Goal: Transaction & Acquisition: Purchase product/service

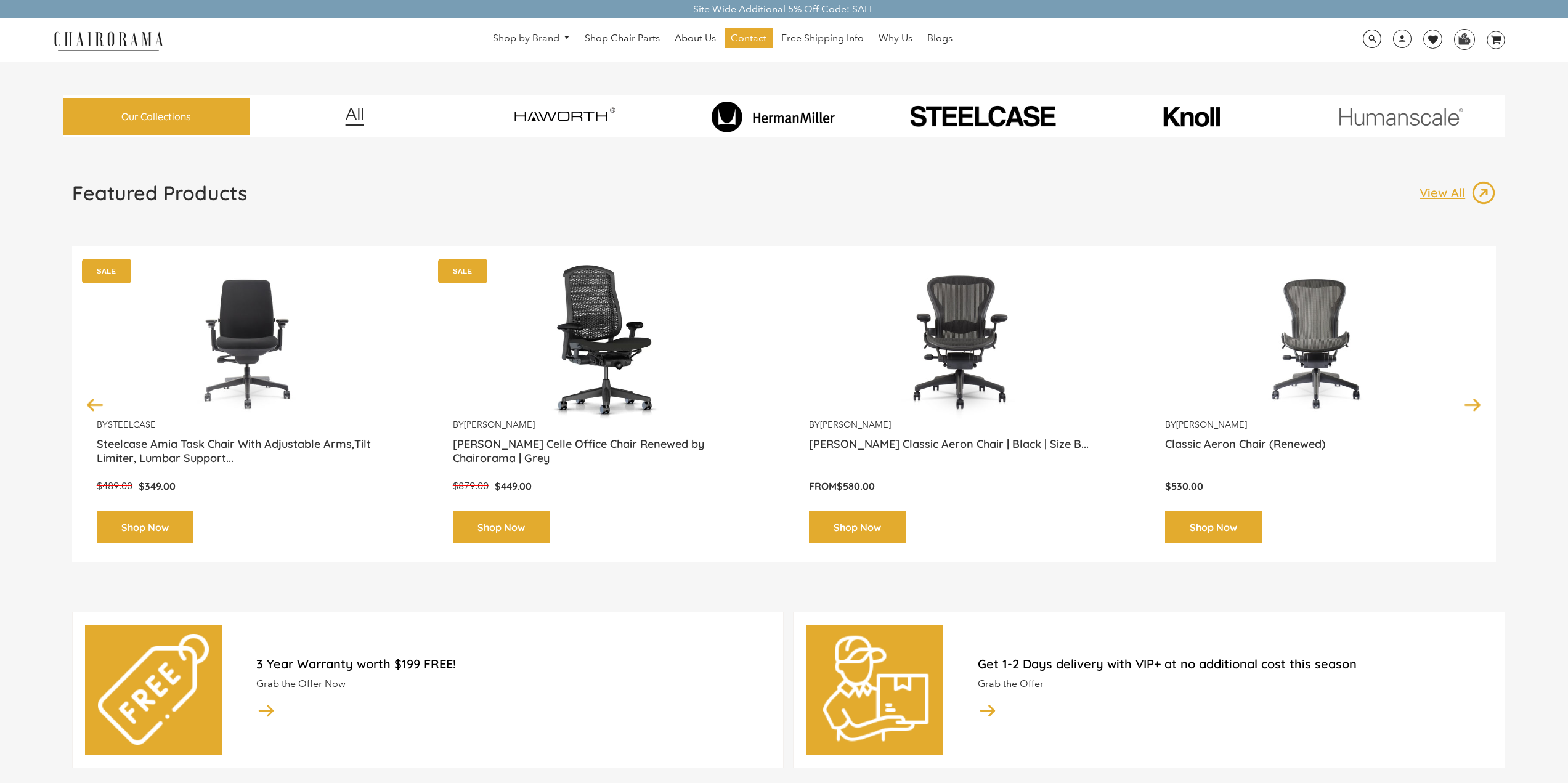
click at [794, 113] on img at bounding box center [773, 116] width 173 height 31
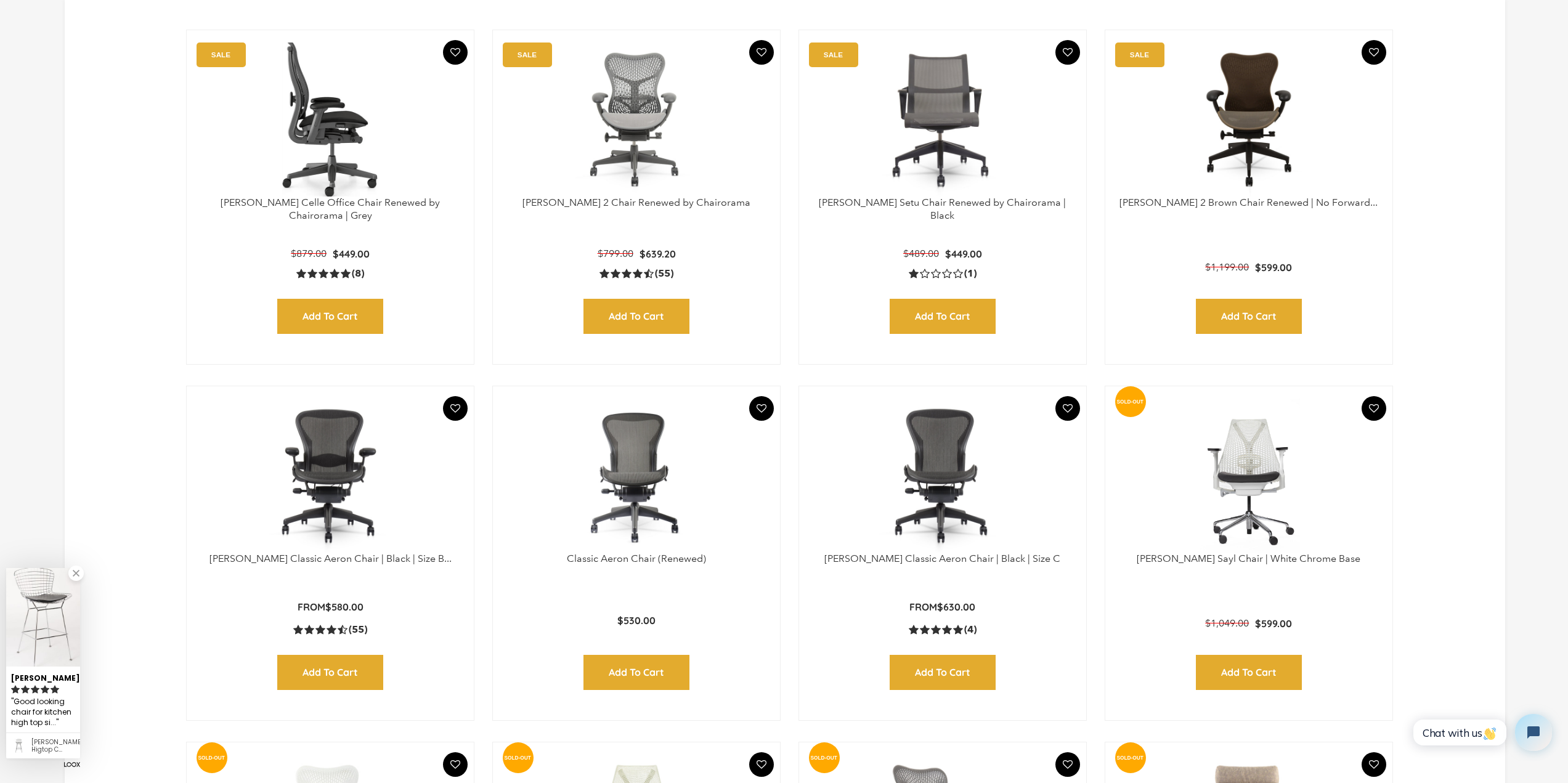
scroll to position [616, 0]
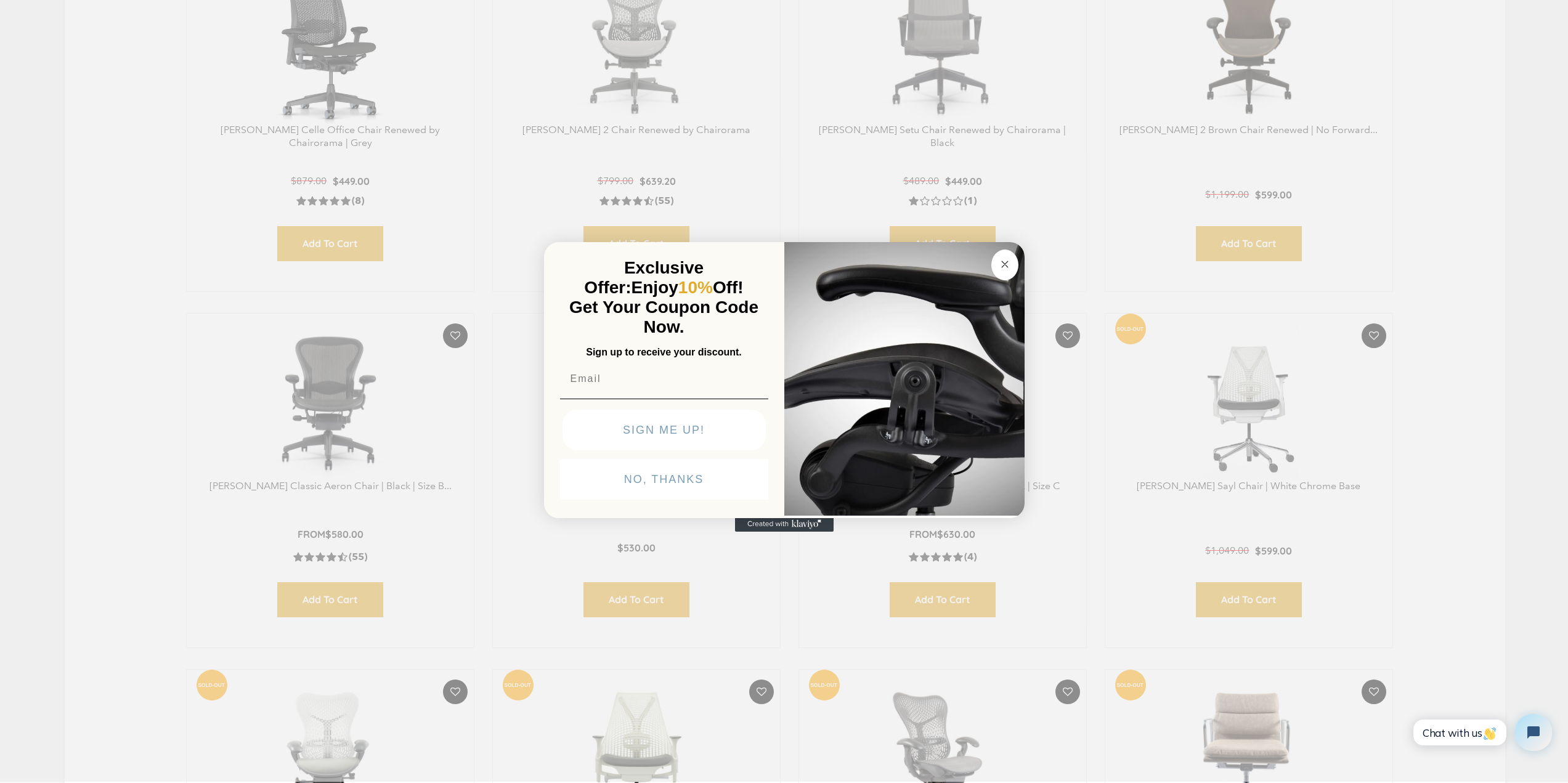
click at [618, 384] on input "Email" at bounding box center [665, 379] width 208 height 25
type input "cholee@mba2025.hbs.edu"
click at [693, 426] on button "SIGN ME UP!" at bounding box center [665, 431] width 203 height 41
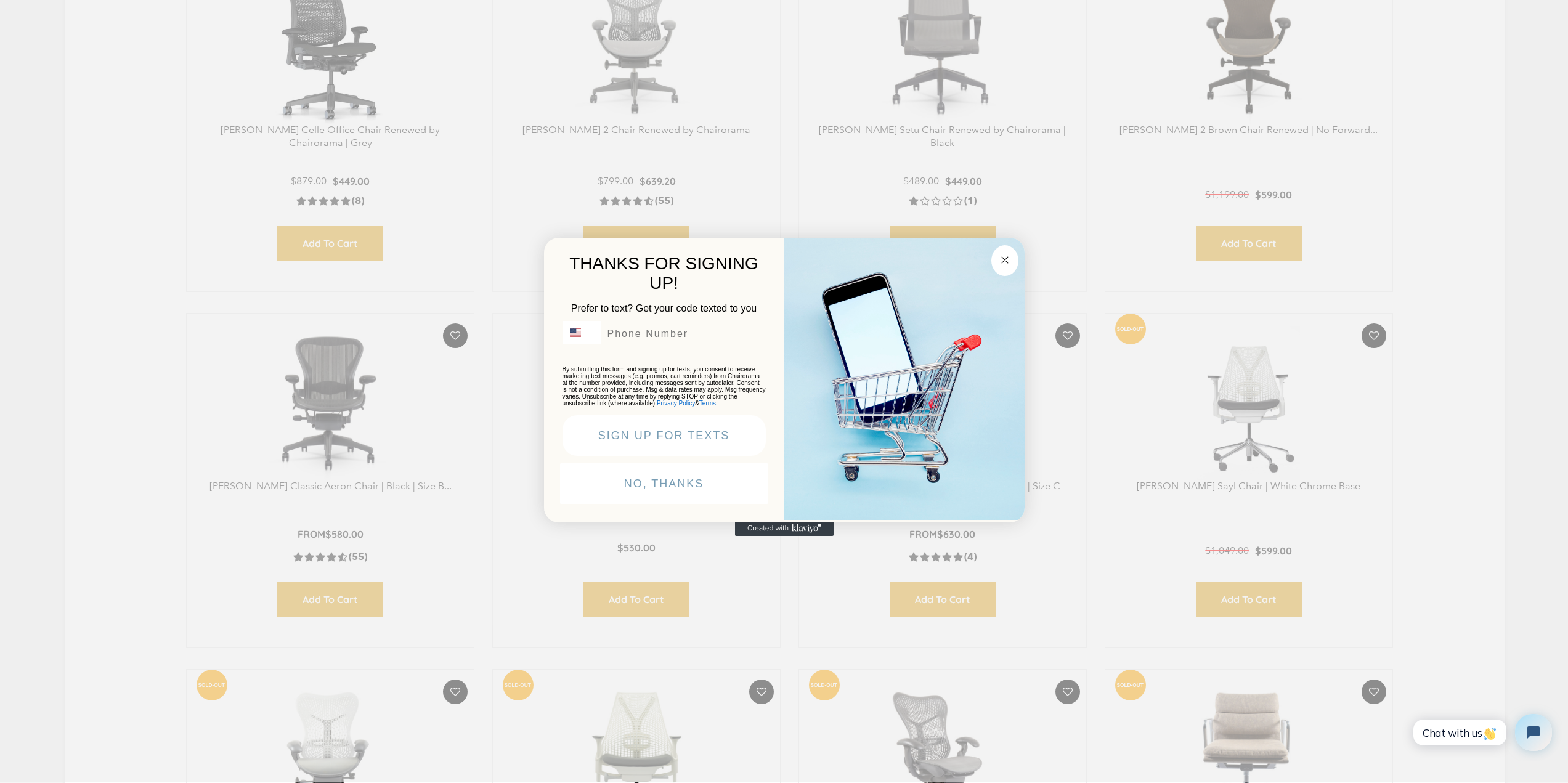
click at [662, 330] on input "Phone Number" at bounding box center [683, 334] width 164 height 23
click at [621, 501] on button "NO, THANKS" at bounding box center [665, 484] width 208 height 41
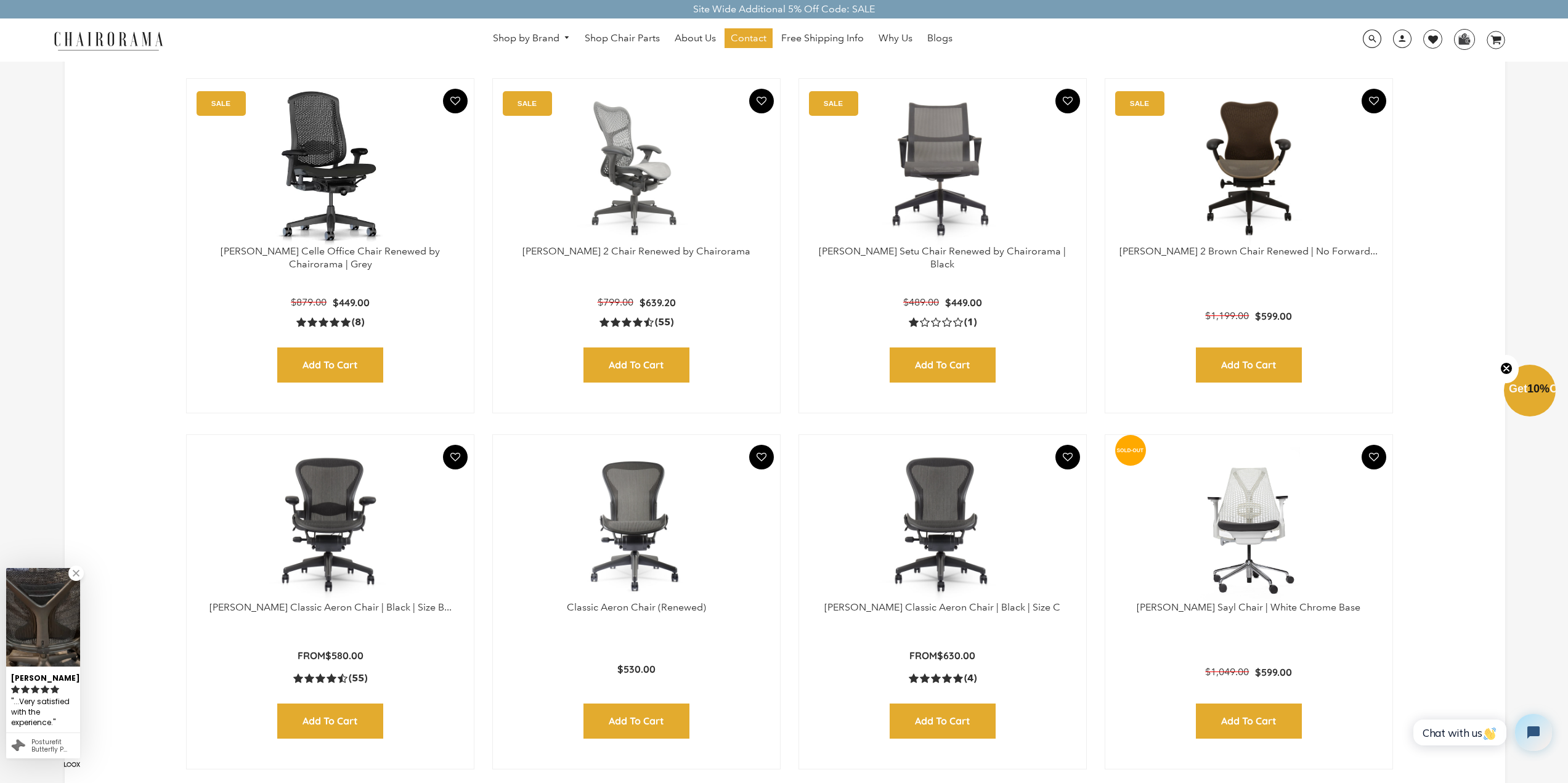
scroll to position [678, 0]
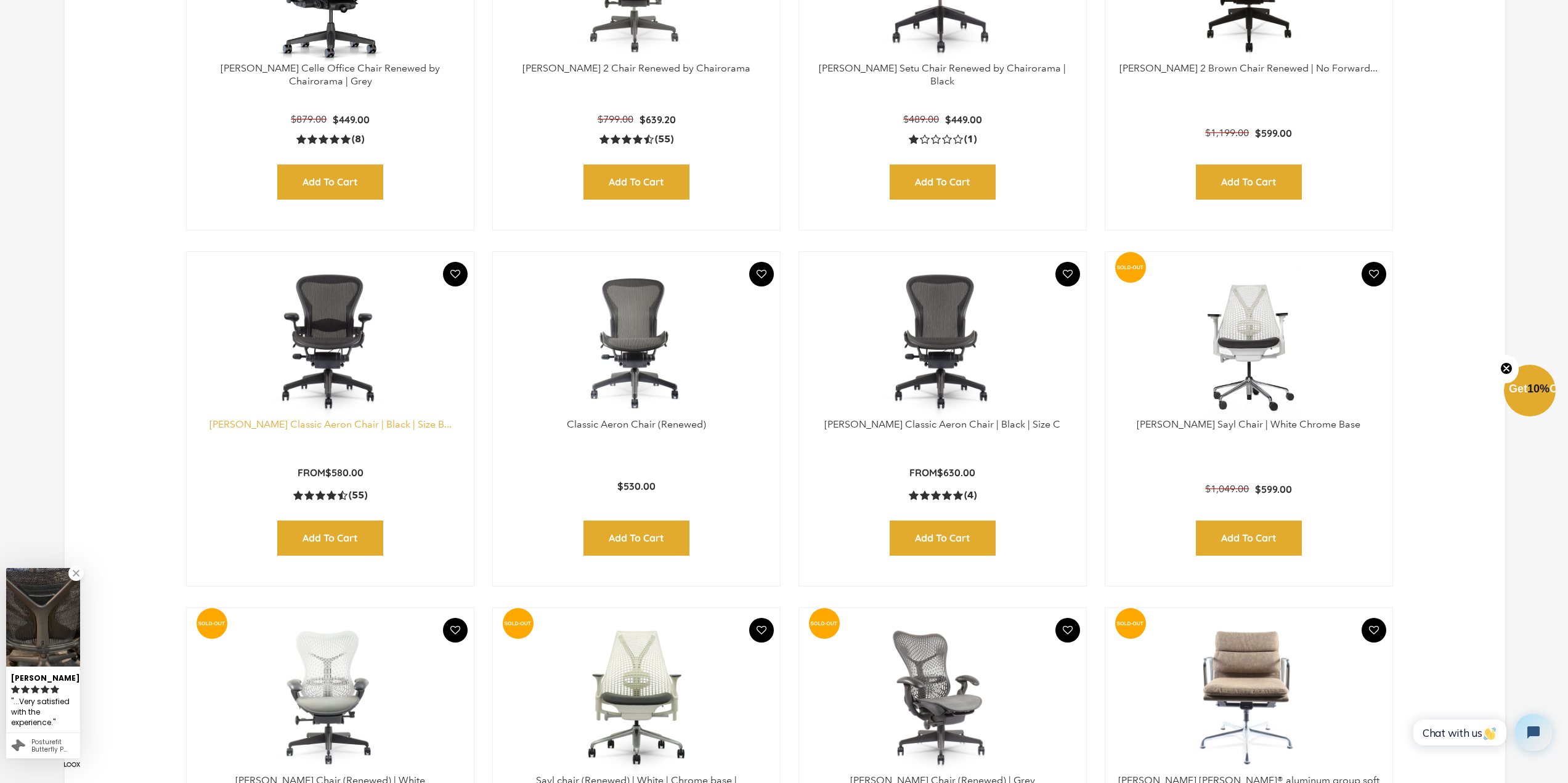
click at [377, 426] on link "Herman Miller Classic Aeron Chair | Black | Size B..." at bounding box center [331, 424] width 242 height 12
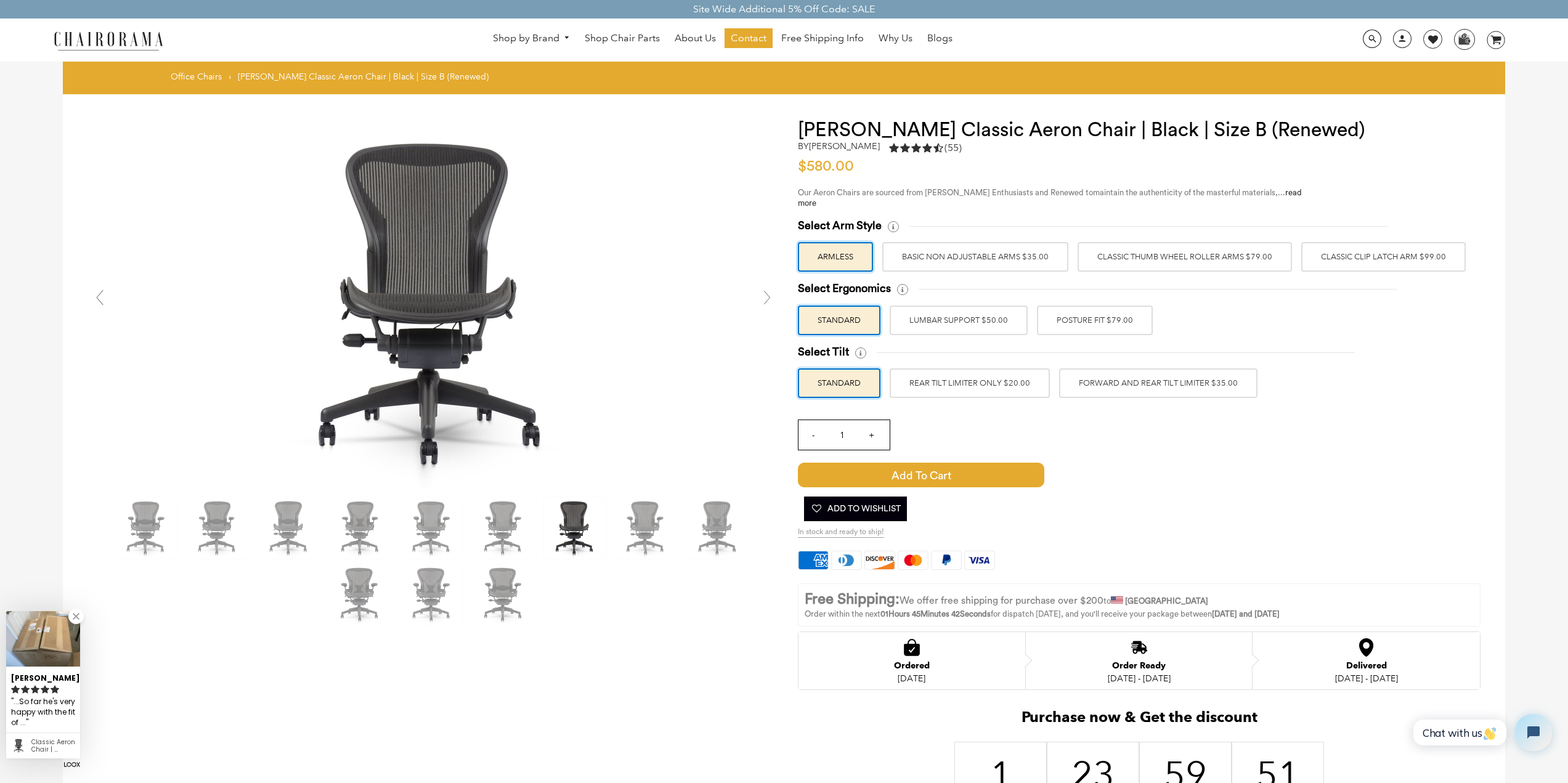
click at [1145, 263] on label "Classic Thumb Wheel Roller Arms $79.00" at bounding box center [1185, 257] width 215 height 29
click at [0, 0] on input "Classic Thumb Wheel Roller Arms $79.00" at bounding box center [0, 0] width 0 height 0
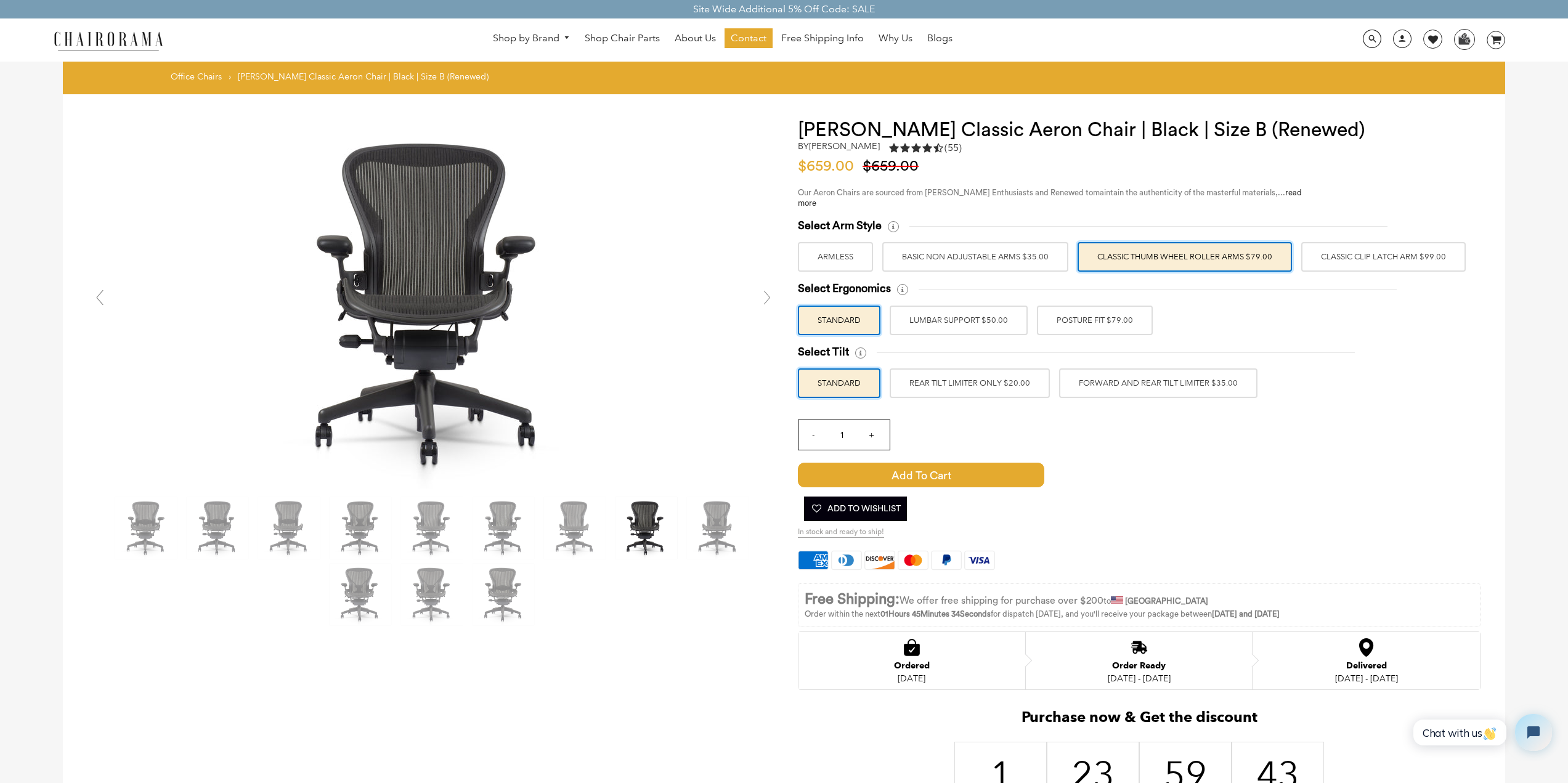
click at [1096, 328] on label "POSTURE FIT $79.00" at bounding box center [1095, 320] width 116 height 29
click at [0, 0] on input "POSTURE FIT $79.00" at bounding box center [0, 0] width 0 height 0
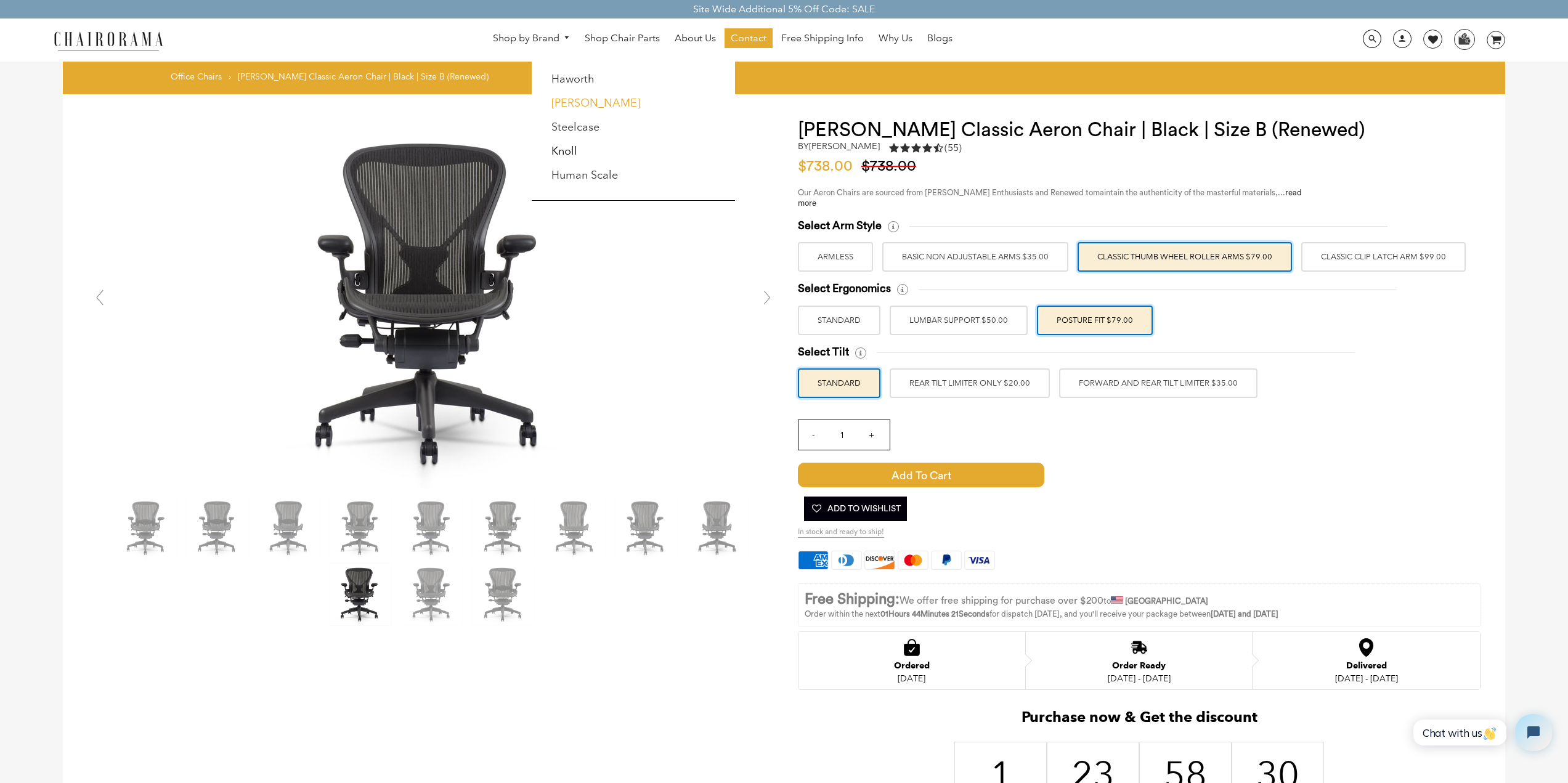
click at [586, 109] on link "[PERSON_NAME]" at bounding box center [596, 102] width 89 height 13
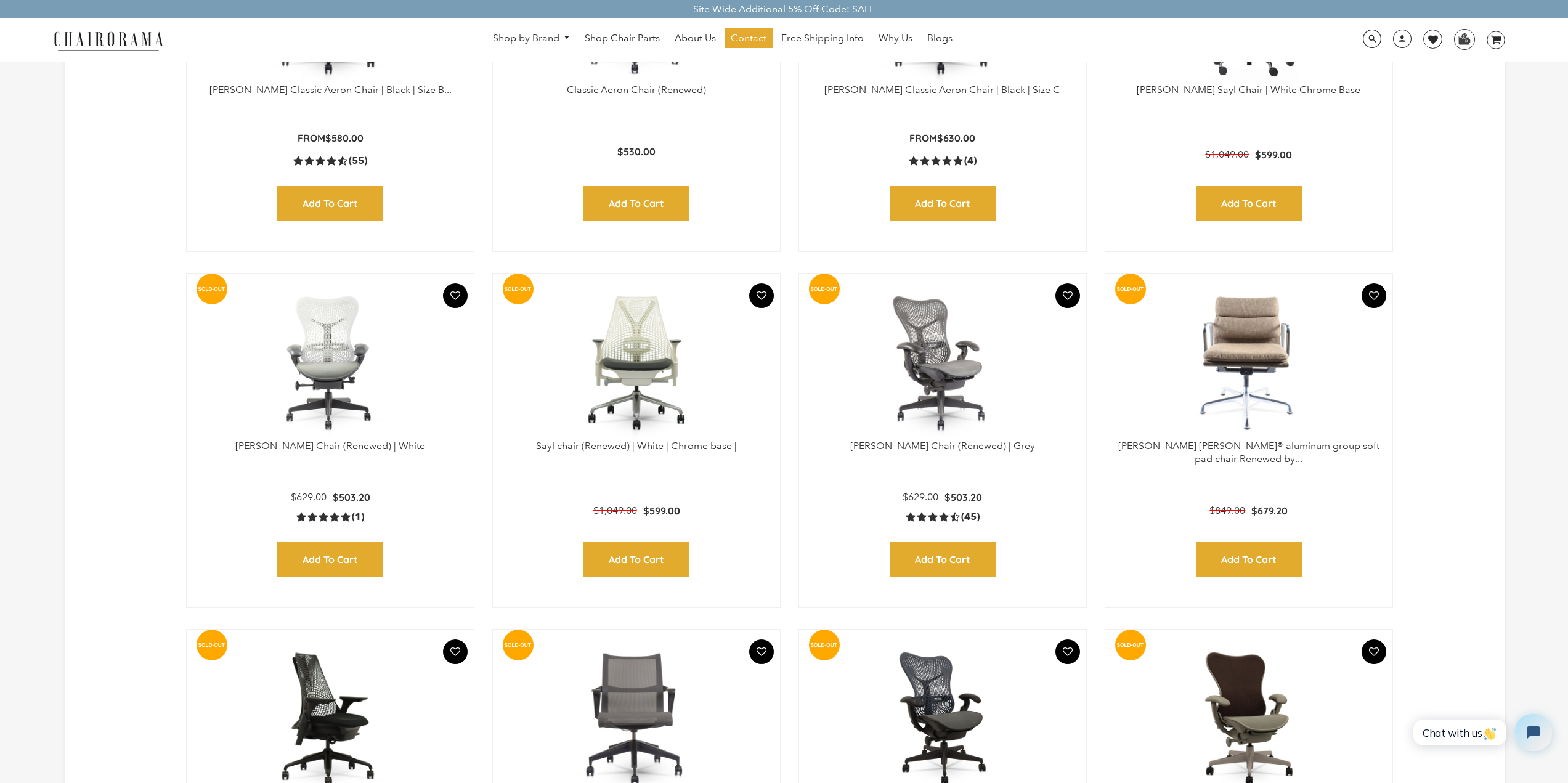
scroll to position [925, 0]
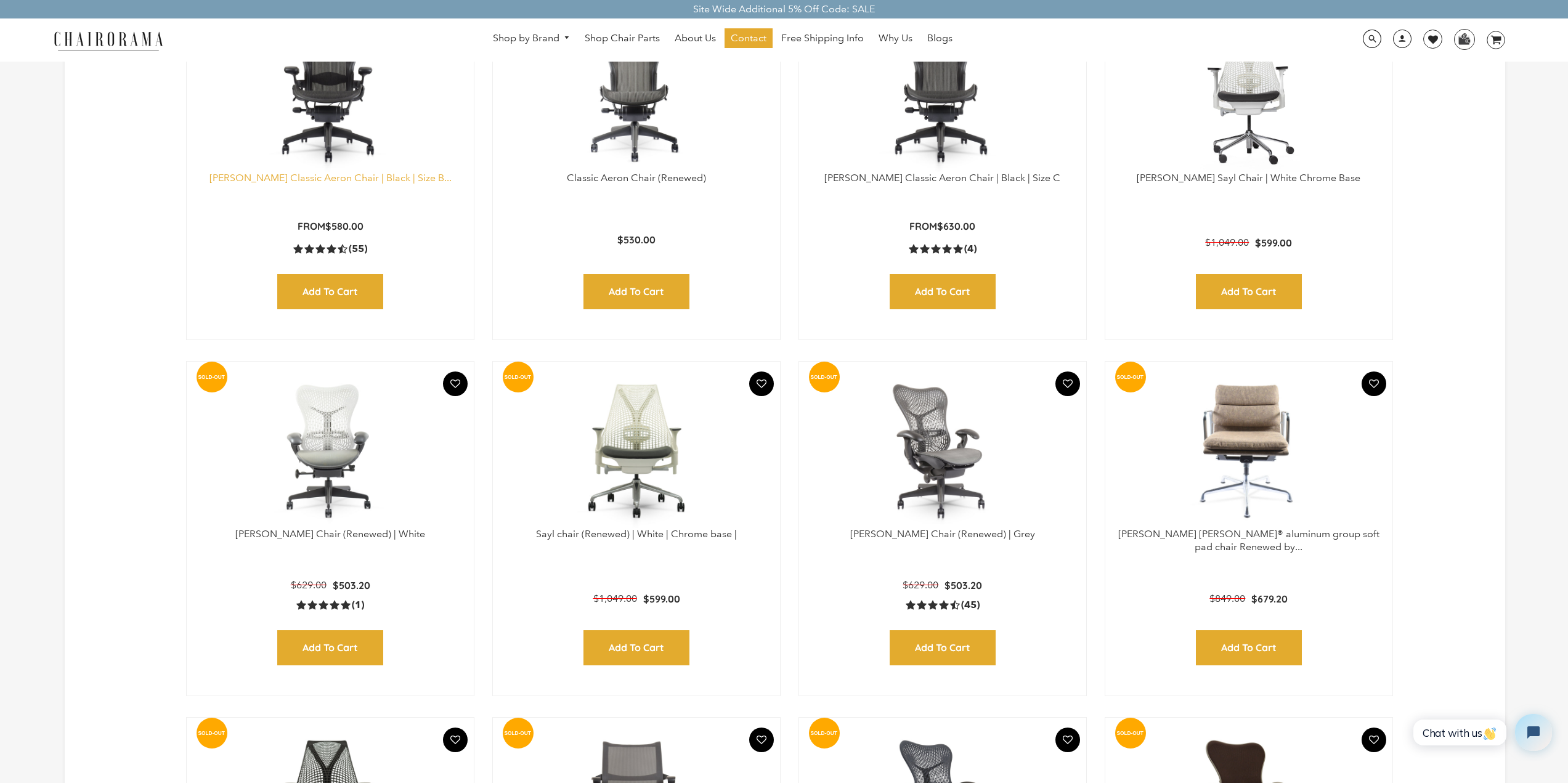
click at [370, 179] on link "[PERSON_NAME] Classic Aeron Chair | Black | Size B..." at bounding box center [331, 177] width 242 height 12
